Goal: Check status

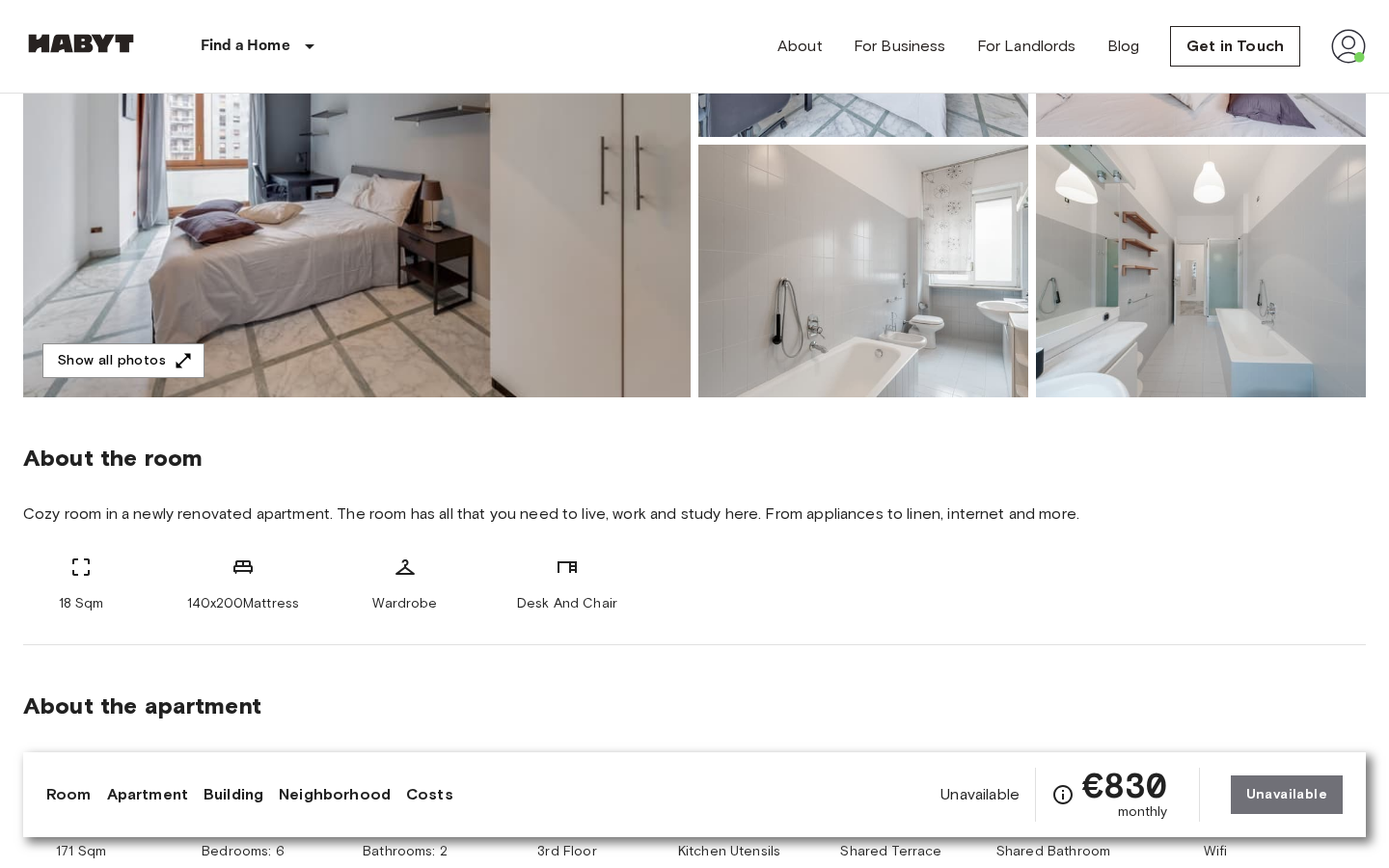
scroll to position [364, 0]
click at [1343, 54] on img at bounding box center [1348, 46] width 35 height 35
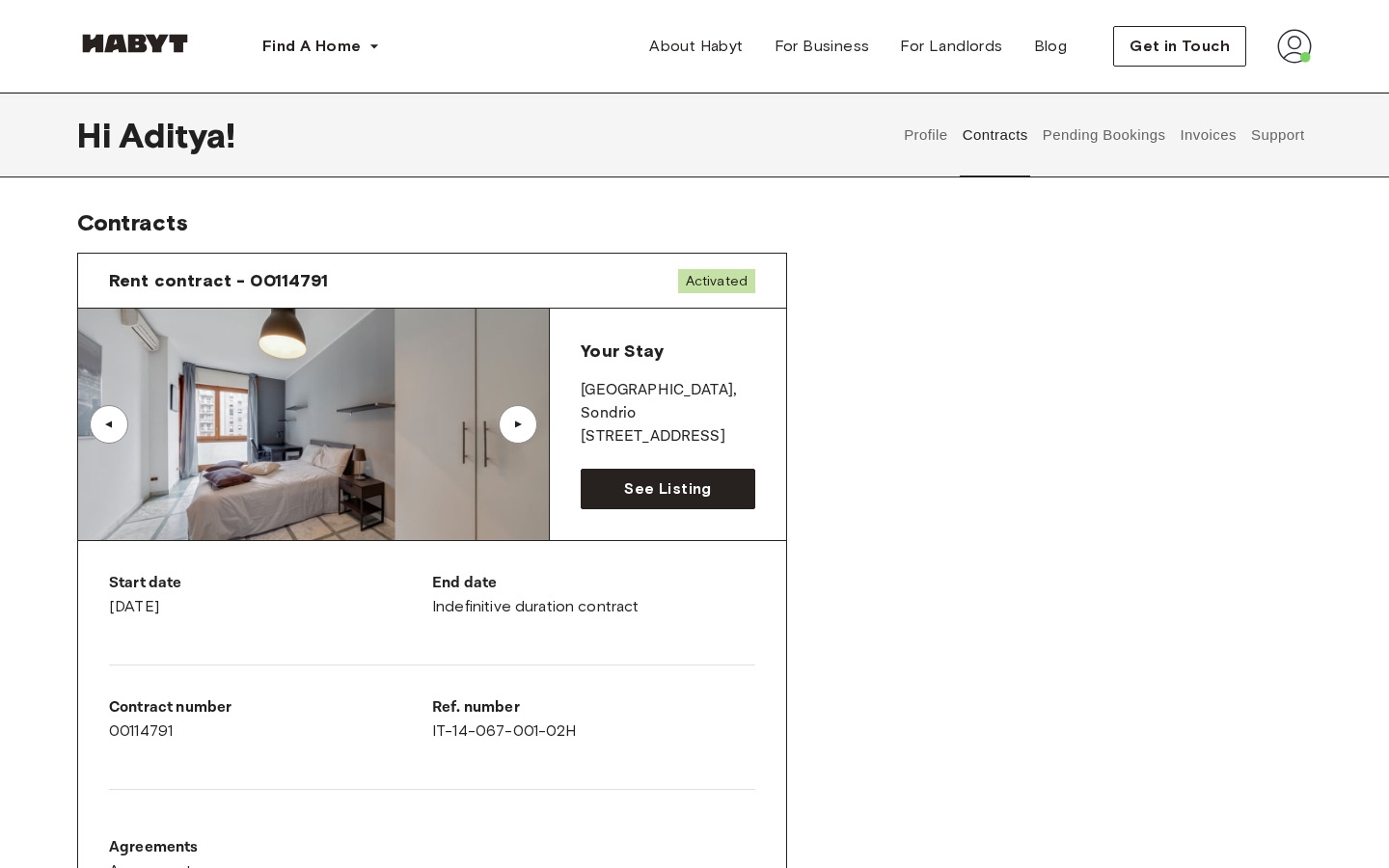
click at [1267, 130] on button "Support" at bounding box center [1277, 135] width 59 height 85
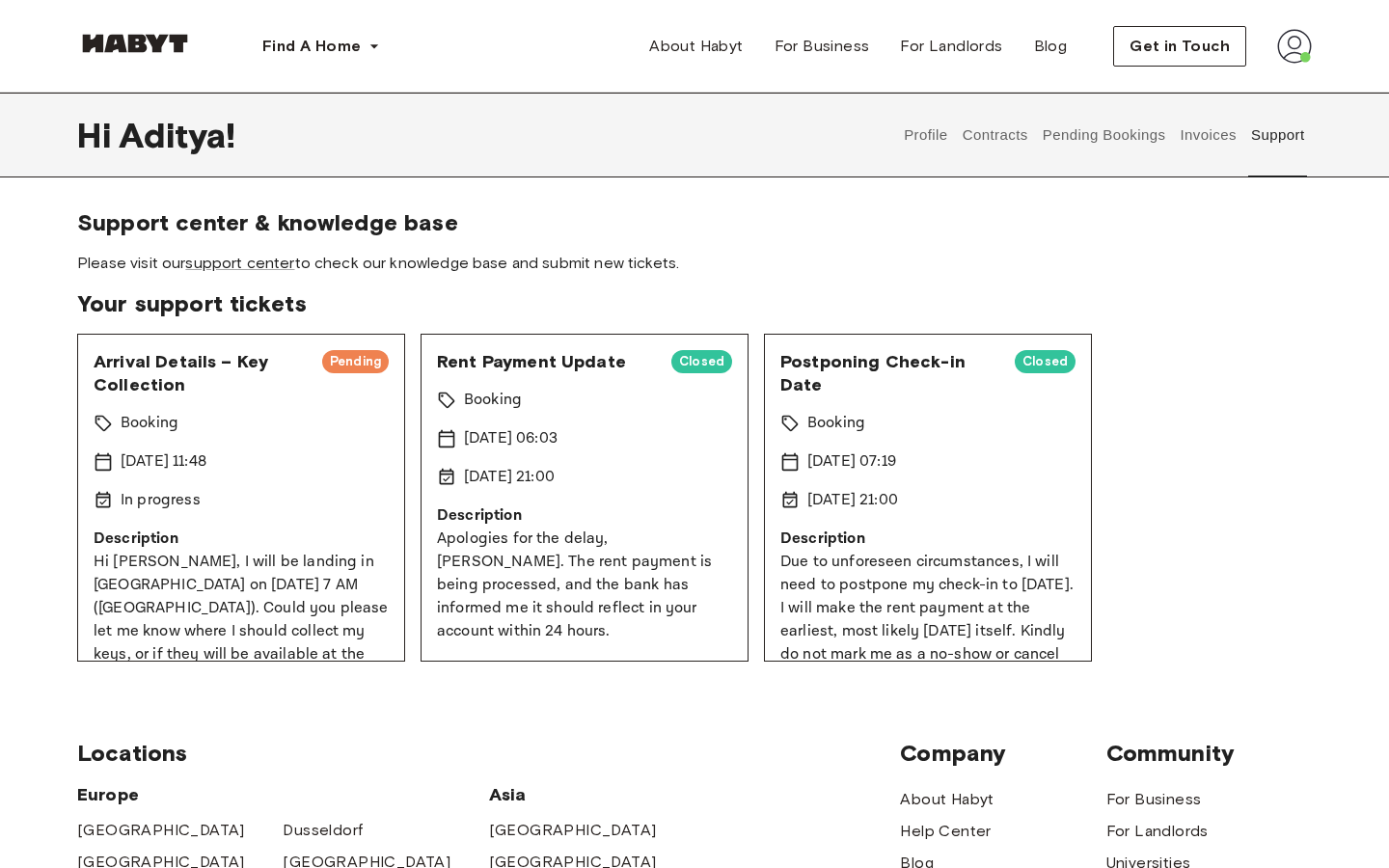
click at [235, 365] on span "Arrival Details – Key Collection" at bounding box center [200, 373] width 213 height 46
click at [122, 371] on span "Arrival Details – Key Collection" at bounding box center [200, 373] width 213 height 46
click at [382, 375] on div "Arrival Details – Key Collection Pending" at bounding box center [241, 373] width 295 height 46
click at [382, 360] on span "Pending" at bounding box center [355, 361] width 67 height 19
click at [318, 589] on p "Hi [PERSON_NAME], I will be landing in [GEOGRAPHIC_DATA] on [DATE] 7 AM ([GEOGR…" at bounding box center [241, 666] width 295 height 231
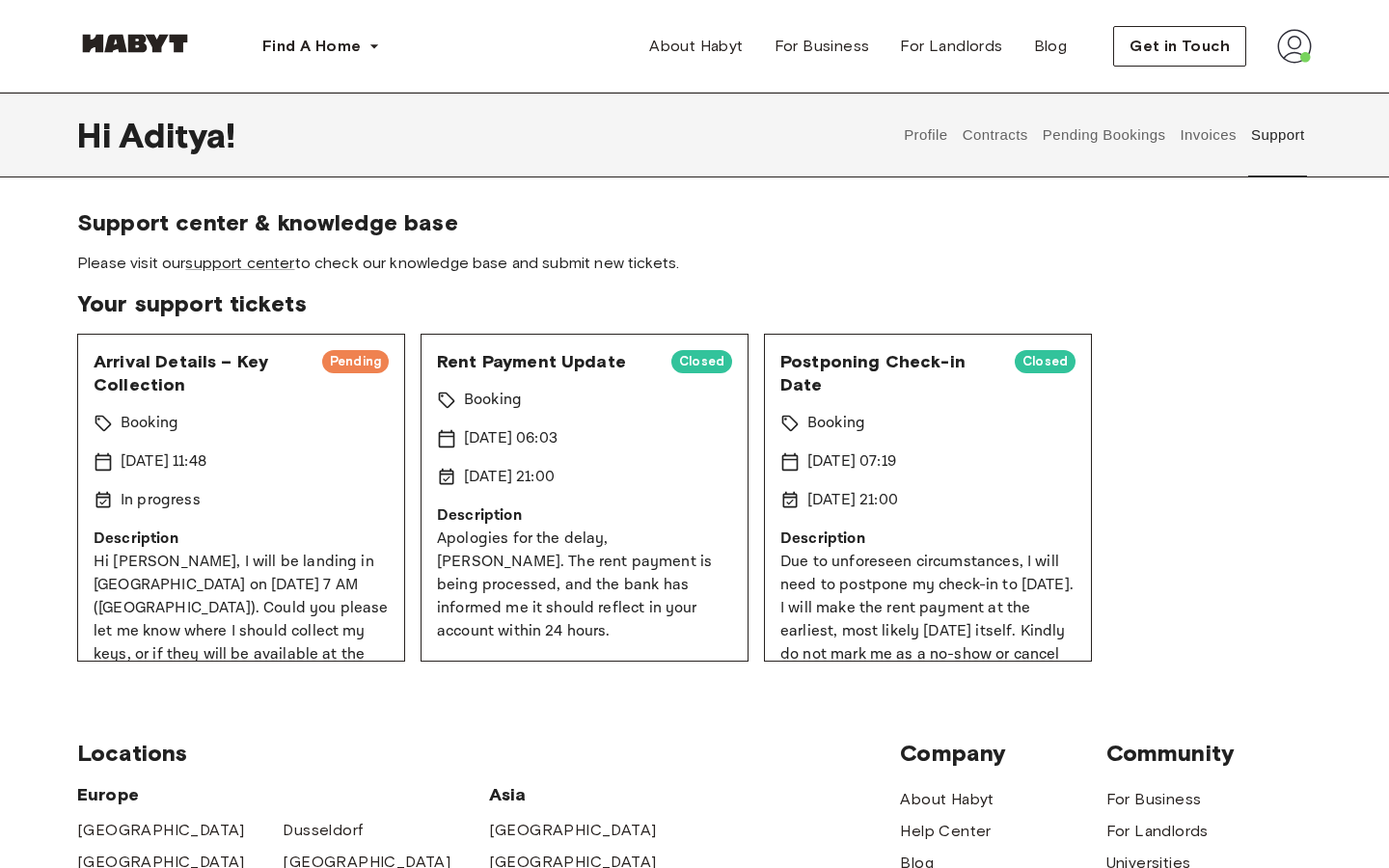
click at [162, 619] on p "Hi [PERSON_NAME], I will be landing in [GEOGRAPHIC_DATA] on [DATE] 7 AM ([GEOGR…" at bounding box center [241, 666] width 295 height 231
click at [190, 625] on p "Hi [PERSON_NAME], I will be landing in [GEOGRAPHIC_DATA] on [DATE] 7 AM ([GEOGR…" at bounding box center [241, 666] width 295 height 231
click at [171, 532] on p "Description" at bounding box center [241, 538] width 295 height 23
click at [179, 489] on p "In progress" at bounding box center [161, 500] width 80 height 23
click at [325, 504] on div "In progress" at bounding box center [241, 500] width 295 height 23
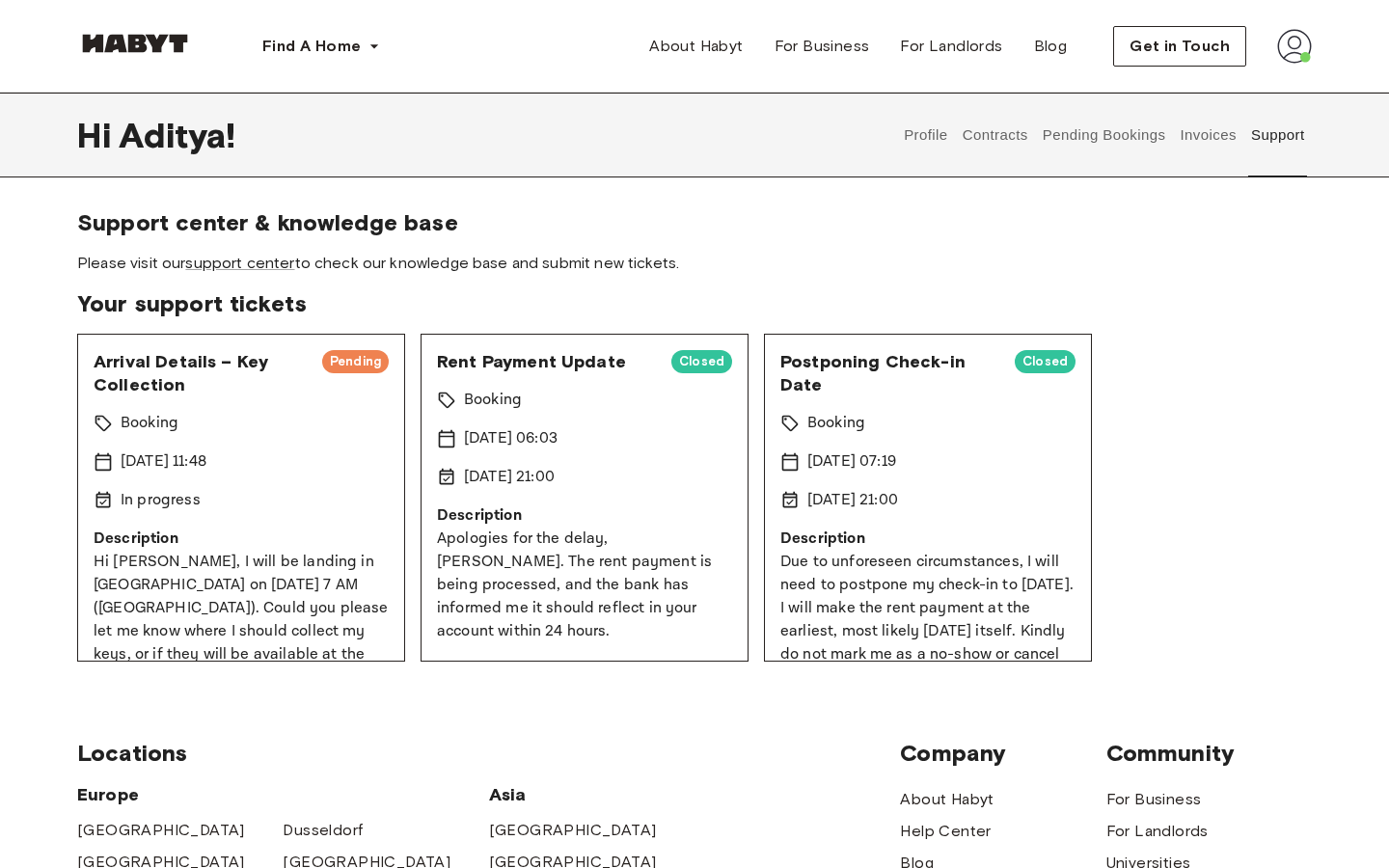
click at [325, 533] on p "Description" at bounding box center [241, 538] width 295 height 23
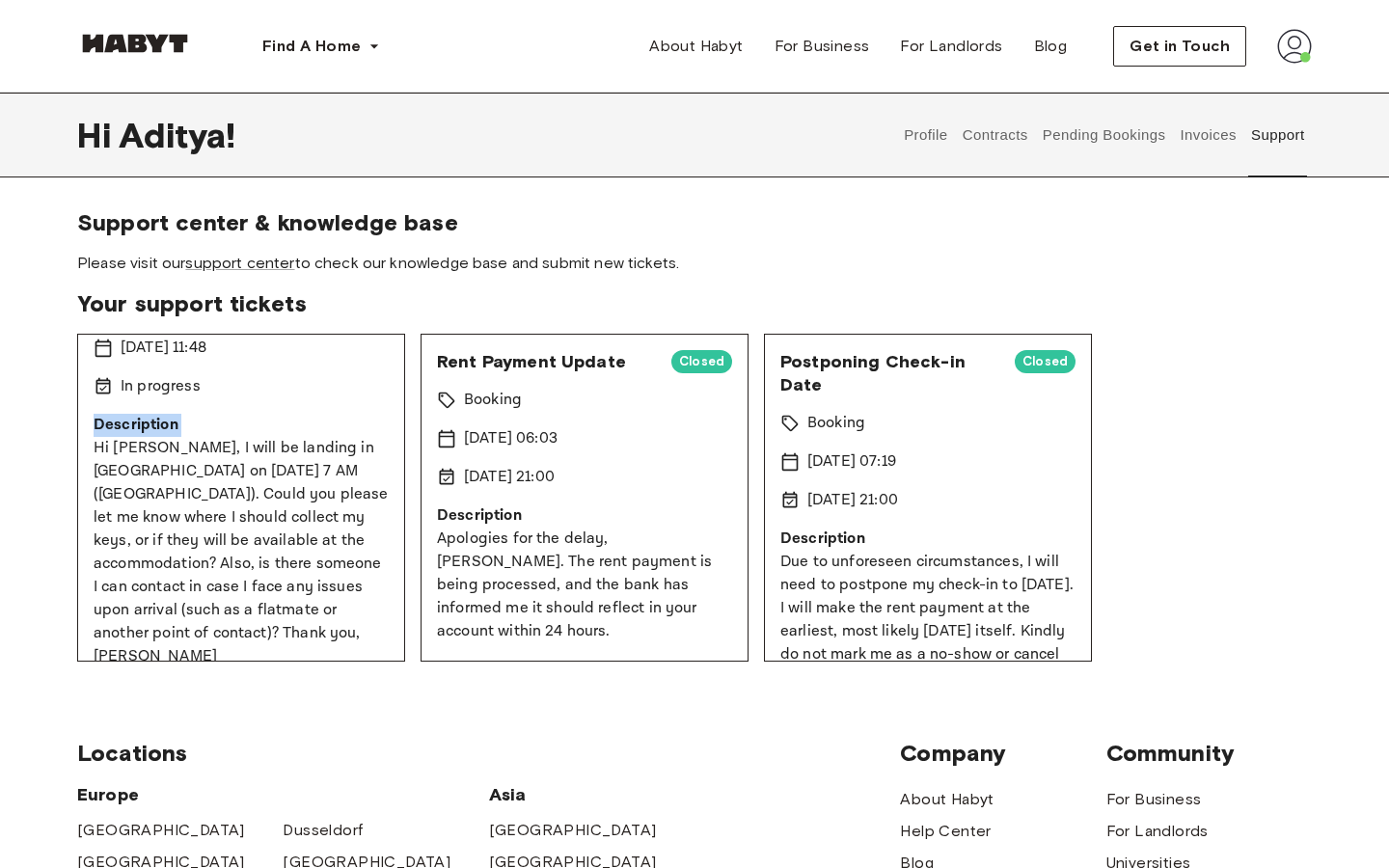
scroll to position [113, 0]
click at [325, 533] on p "Hi [PERSON_NAME], I will be landing in [GEOGRAPHIC_DATA] on [DATE] 7 AM ([GEOGR…" at bounding box center [241, 553] width 295 height 231
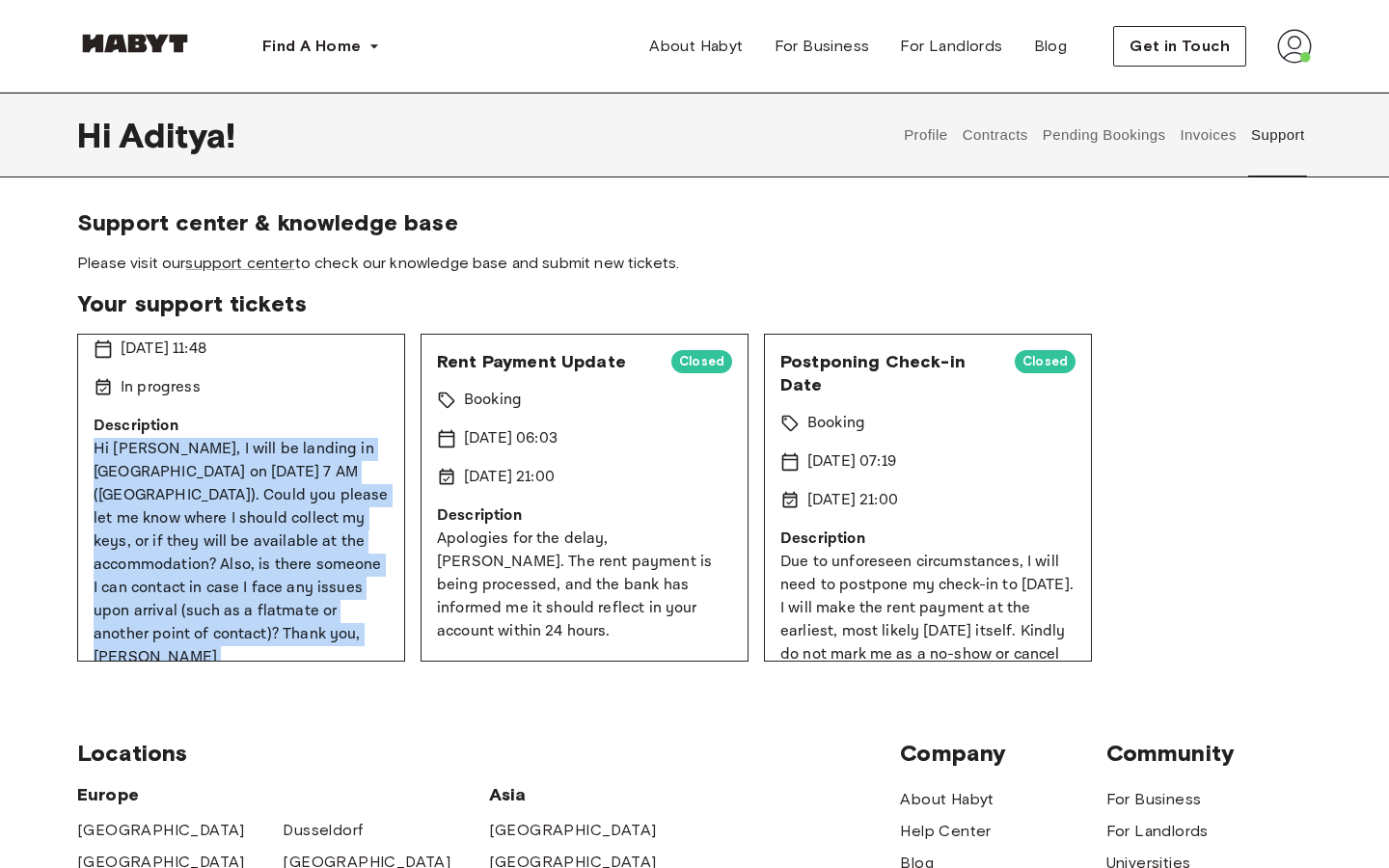
click at [325, 533] on p "Hi [PERSON_NAME], I will be landing in [GEOGRAPHIC_DATA] on [DATE] 7 AM ([GEOGR…" at bounding box center [241, 553] width 295 height 231
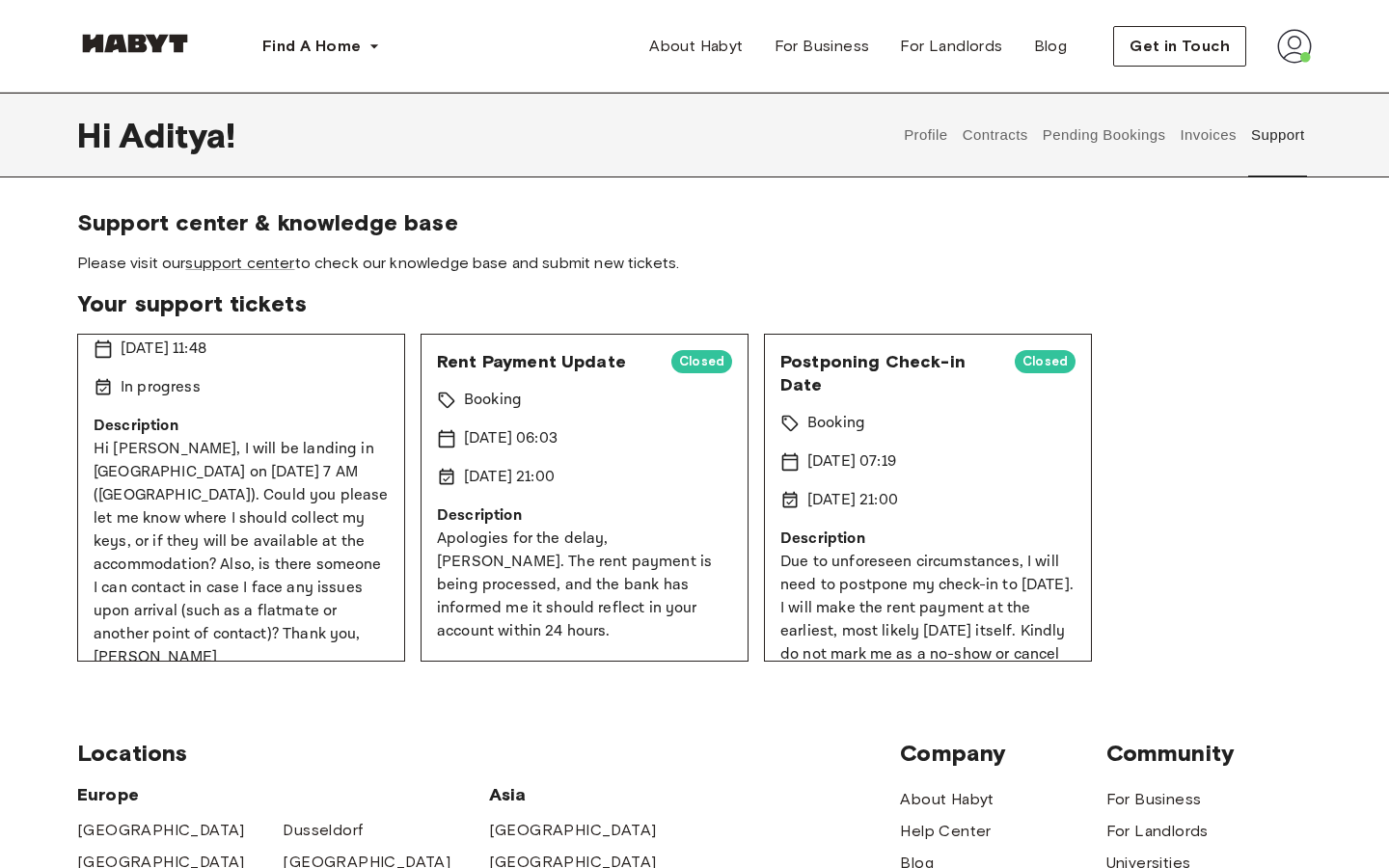
click at [295, 398] on div "In progress" at bounding box center [241, 387] width 295 height 23
